Goal: Contribute content

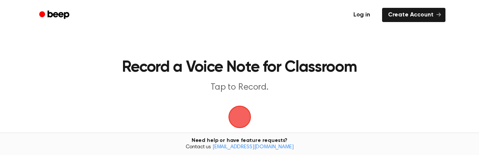
click at [366, 17] on link "Log in" at bounding box center [362, 14] width 32 height 17
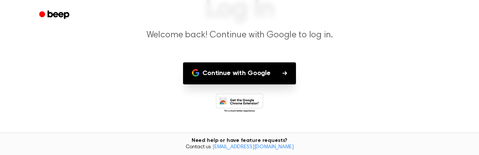
scroll to position [75, 0]
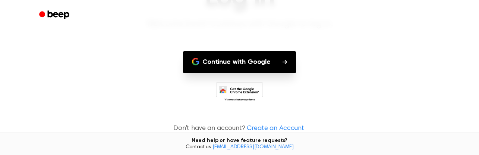
click at [264, 63] on button "Continue with Google" at bounding box center [239, 62] width 113 height 22
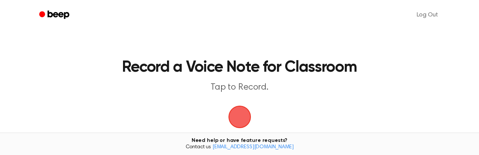
click at [246, 116] on span "button" at bounding box center [239, 117] width 23 height 23
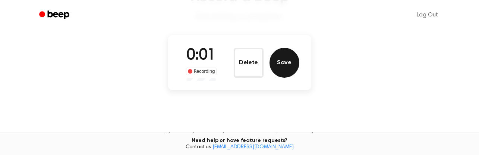
scroll to position [75, 0]
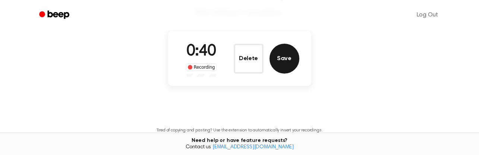
click at [283, 57] on button "Save" at bounding box center [285, 59] width 30 height 30
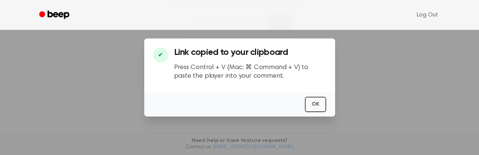
scroll to position [161, 0]
click at [317, 105] on button "OK" at bounding box center [315, 104] width 21 height 15
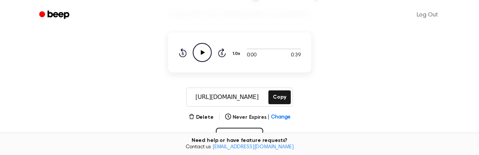
scroll to position [49, 0]
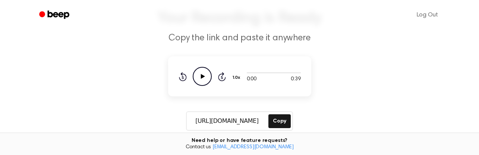
click at [207, 76] on icon "Play Audio" at bounding box center [202, 76] width 19 height 19
click at [204, 77] on icon "Pause Audio" at bounding box center [202, 76] width 19 height 19
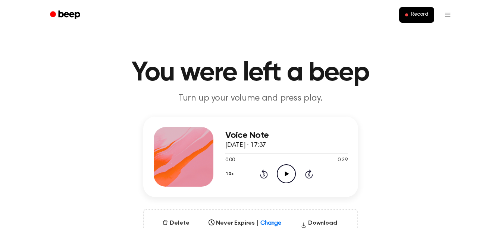
click at [285, 173] on icon at bounding box center [287, 174] width 4 height 5
